Goal: Task Accomplishment & Management: Manage account settings

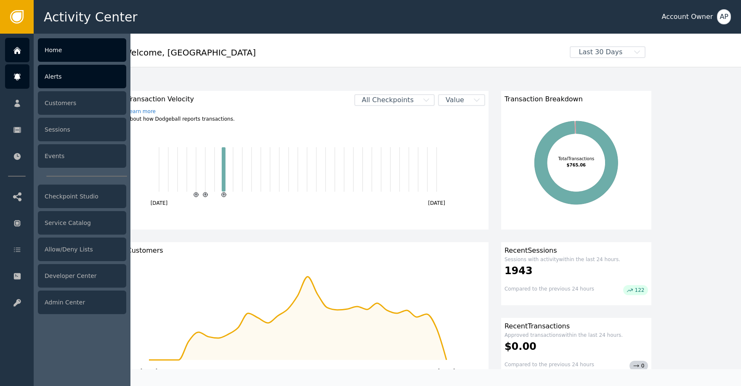
click at [20, 76] on icon at bounding box center [17, 76] width 8 height 9
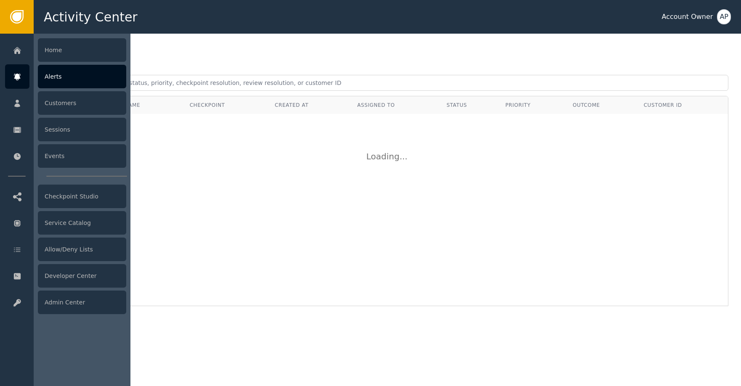
click at [66, 76] on div "Alerts" at bounding box center [82, 77] width 88 height 24
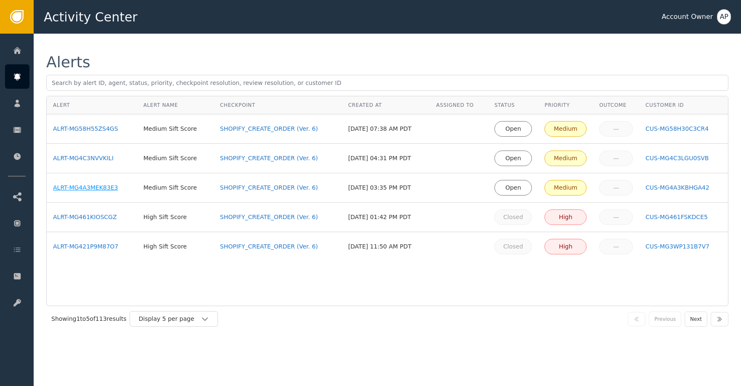
click at [120, 186] on div "ALRT-MG4A3MEK83E3" at bounding box center [92, 188] width 78 height 9
click at [107, 165] on td "ALRT-MG4C3NVVKILI" at bounding box center [92, 158] width 91 height 29
click at [107, 160] on div "ALRT-MG4C3NVVKILI" at bounding box center [92, 158] width 78 height 9
drag, startPoint x: 109, startPoint y: 130, endPoint x: 115, endPoint y: 118, distance: 13.0
click at [109, 130] on div "ALRT-MG58H55ZS4GS" at bounding box center [92, 129] width 78 height 9
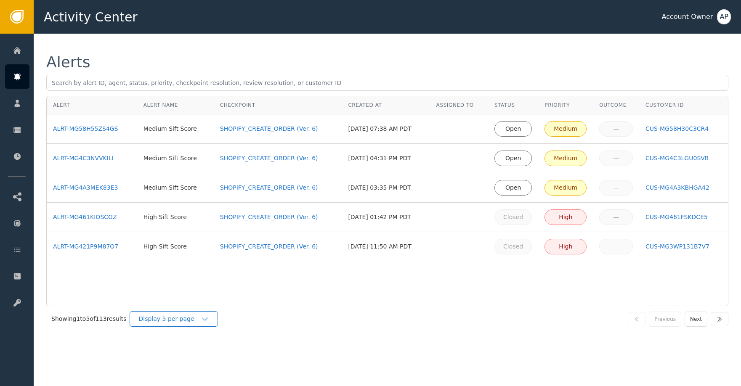
click at [146, 315] on div "Display 5 per page" at bounding box center [170, 319] width 62 height 9
click at [189, 353] on div "Display 25 per page" at bounding box center [175, 354] width 67 height 9
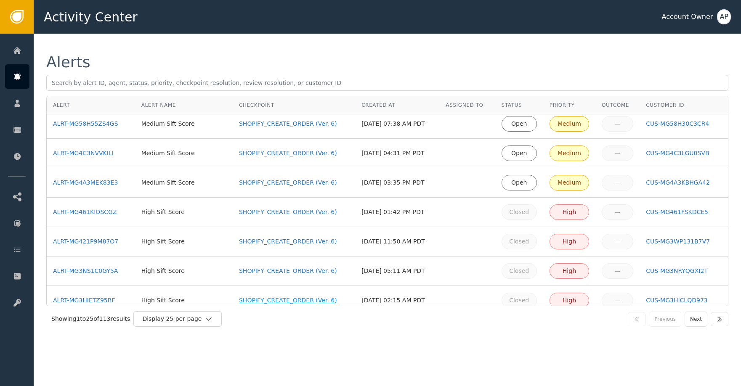
scroll to position [104, 0]
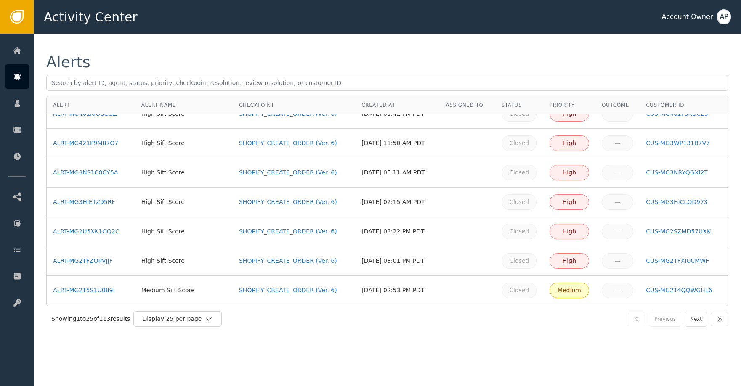
drag, startPoint x: 107, startPoint y: 232, endPoint x: 120, endPoint y: 192, distance: 42.1
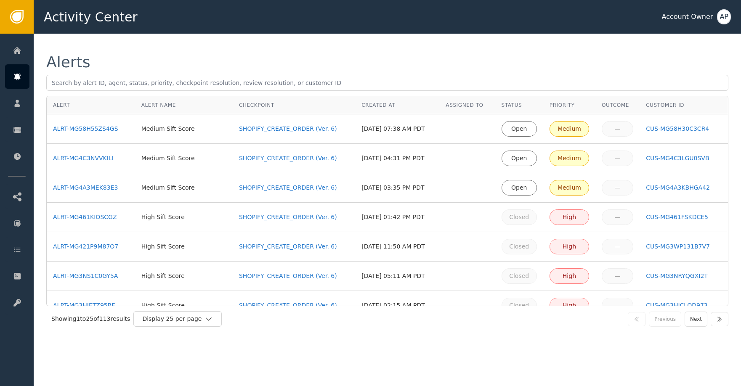
drag, startPoint x: 91, startPoint y: 189, endPoint x: 95, endPoint y: 182, distance: 7.9
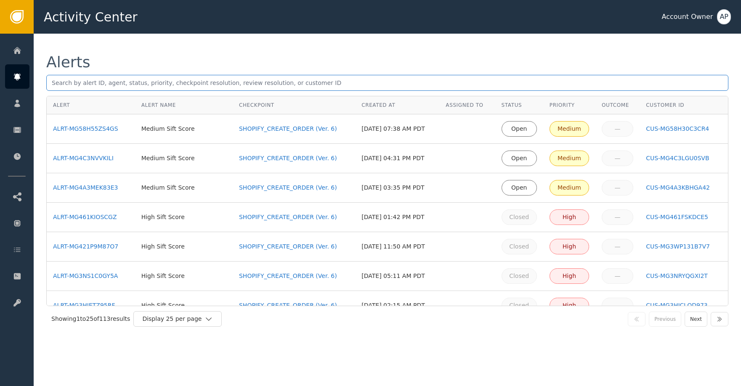
drag, startPoint x: 110, startPoint y: 128, endPoint x: 165, endPoint y: 79, distance: 73.4
